Goal: Task Accomplishment & Management: Use online tool/utility

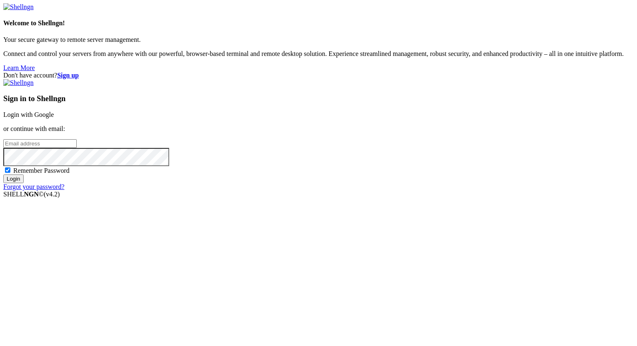
click at [77, 148] on input "email" at bounding box center [39, 143] width 73 height 9
type input "[PERSON_NAME][EMAIL_ADDRESS][DOMAIN_NAME]"
click at [3, 175] on input "Login" at bounding box center [13, 179] width 20 height 9
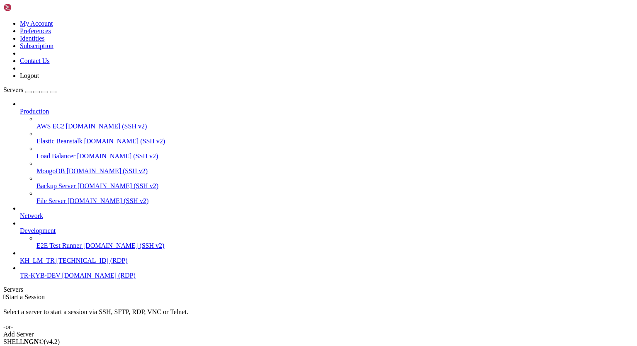
click at [62, 279] on span "[DOMAIN_NAME] (RDP)" at bounding box center [98, 275] width 73 height 7
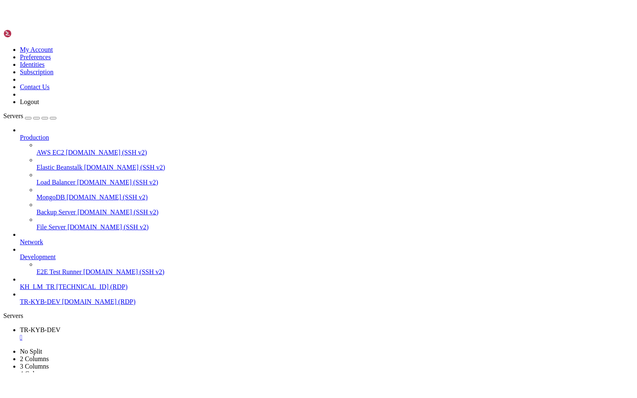
scroll to position [4, 0]
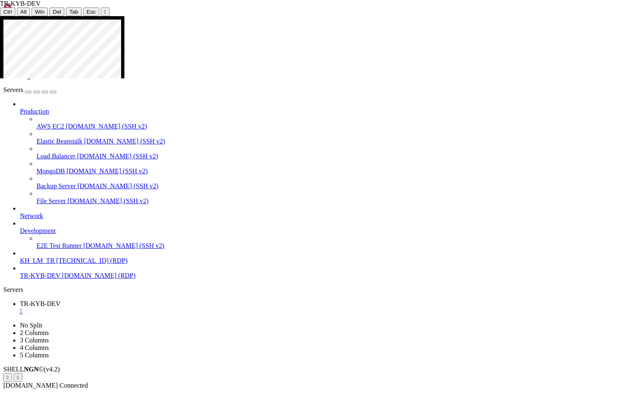
drag, startPoint x: 326, startPoint y: 178, endPoint x: 318, endPoint y: 175, distance: 8.8
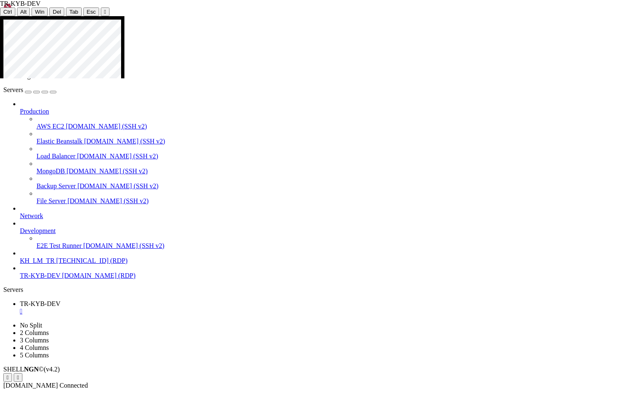
drag, startPoint x: 343, startPoint y: 264, endPoint x: 369, endPoint y: 214, distance: 57.1
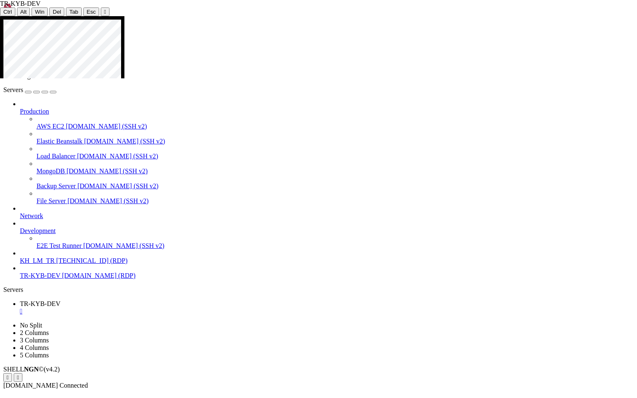
drag, startPoint x: 445, startPoint y: 201, endPoint x: 353, endPoint y: 211, distance: 93.1
drag, startPoint x: 274, startPoint y: 209, endPoint x: 243, endPoint y: 224, distance: 33.9
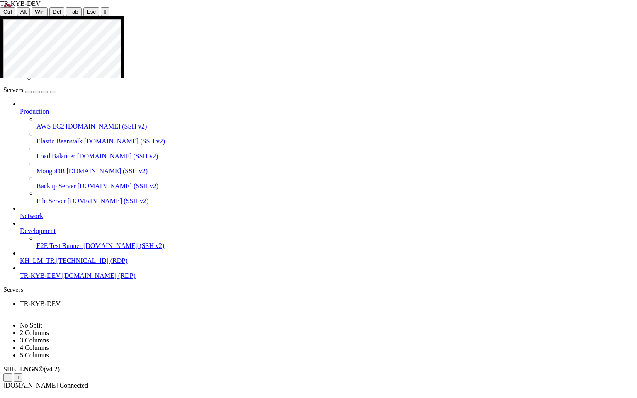
drag, startPoint x: 83, startPoint y: 331, endPoint x: 106, endPoint y: 110, distance: 221.4
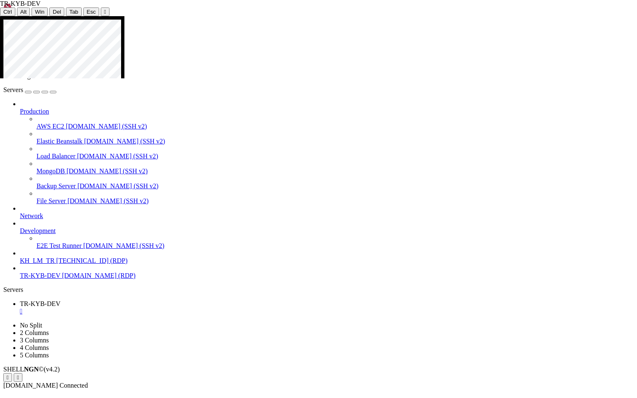
drag, startPoint x: 85, startPoint y: 326, endPoint x: 107, endPoint y: 329, distance: 22.9
